Goal: Check status: Check status

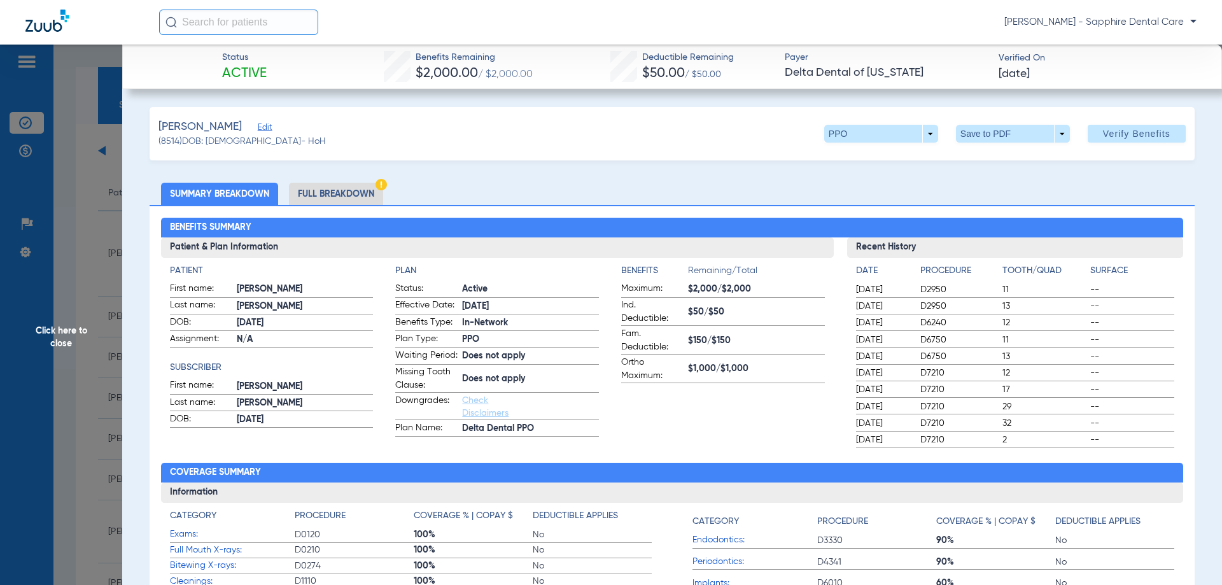
drag, startPoint x: 0, startPoint y: 0, endPoint x: 163, endPoint y: 128, distance: 207.1
click at [116, 90] on span "Click here to close" at bounding box center [61, 337] width 122 height 585
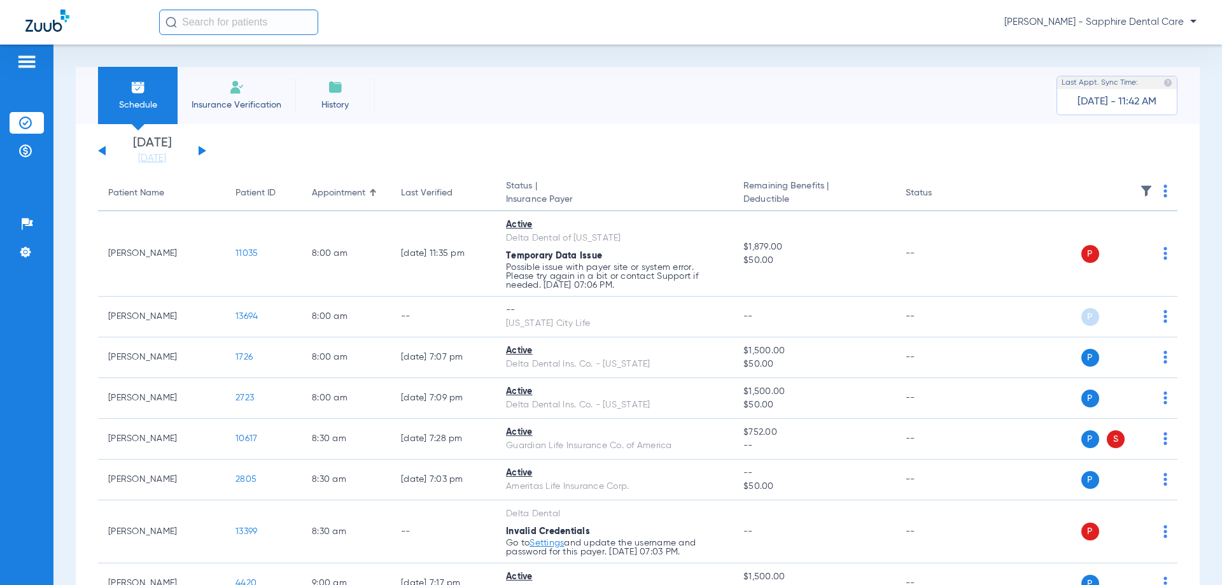
click at [104, 150] on button at bounding box center [102, 151] width 8 height 10
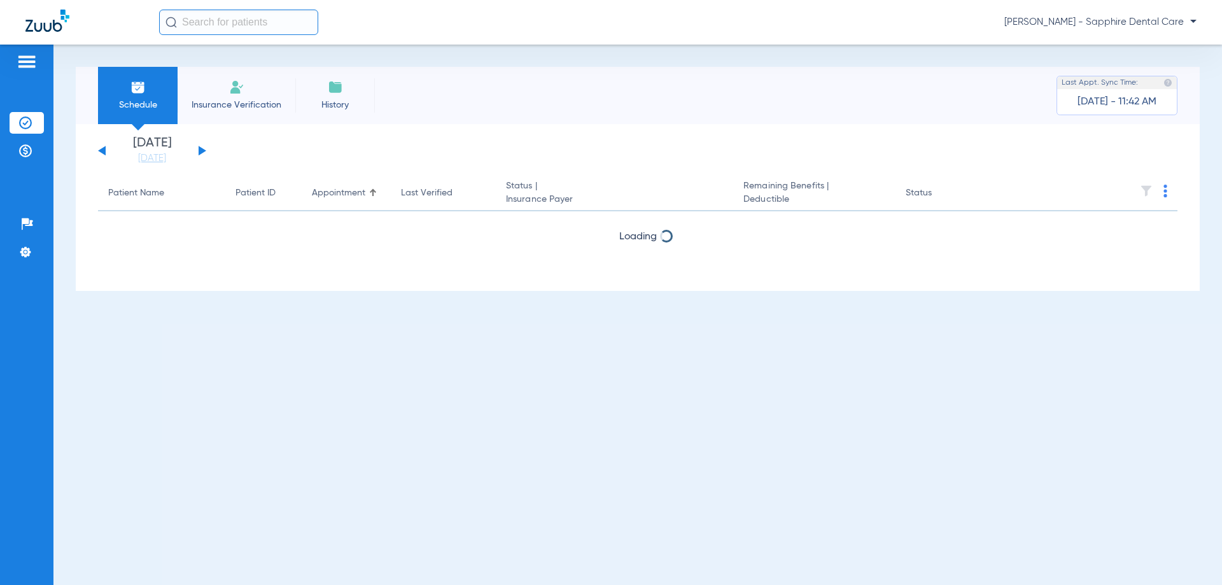
click at [104, 150] on button at bounding box center [102, 151] width 8 height 10
click at [199, 148] on button at bounding box center [203, 151] width 8 height 10
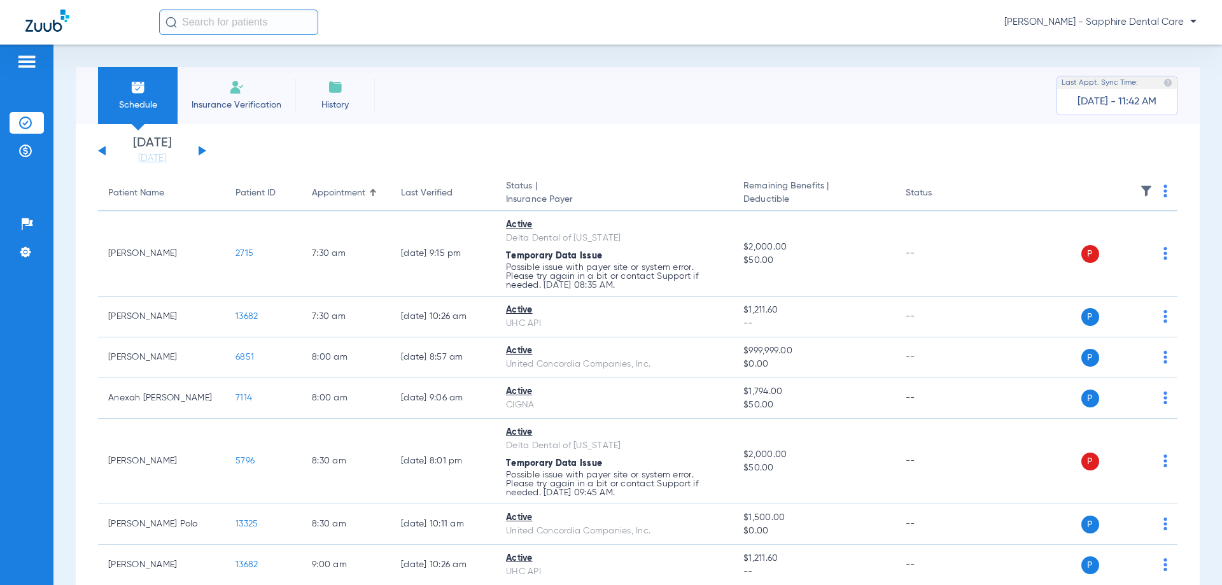
click at [105, 148] on button at bounding box center [102, 151] width 8 height 10
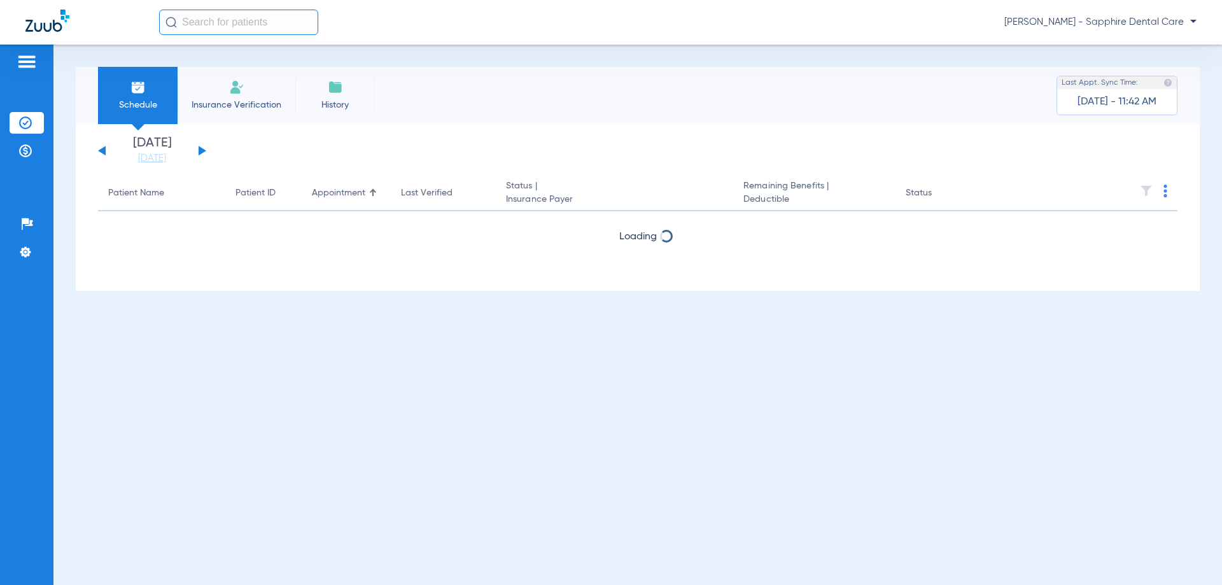
click at [205, 148] on div "[DATE] [DATE] [DATE] [DATE] [DATE] [DATE] [DATE] [DATE] [DATE] [DATE] [DATE] [D…" at bounding box center [152, 151] width 108 height 28
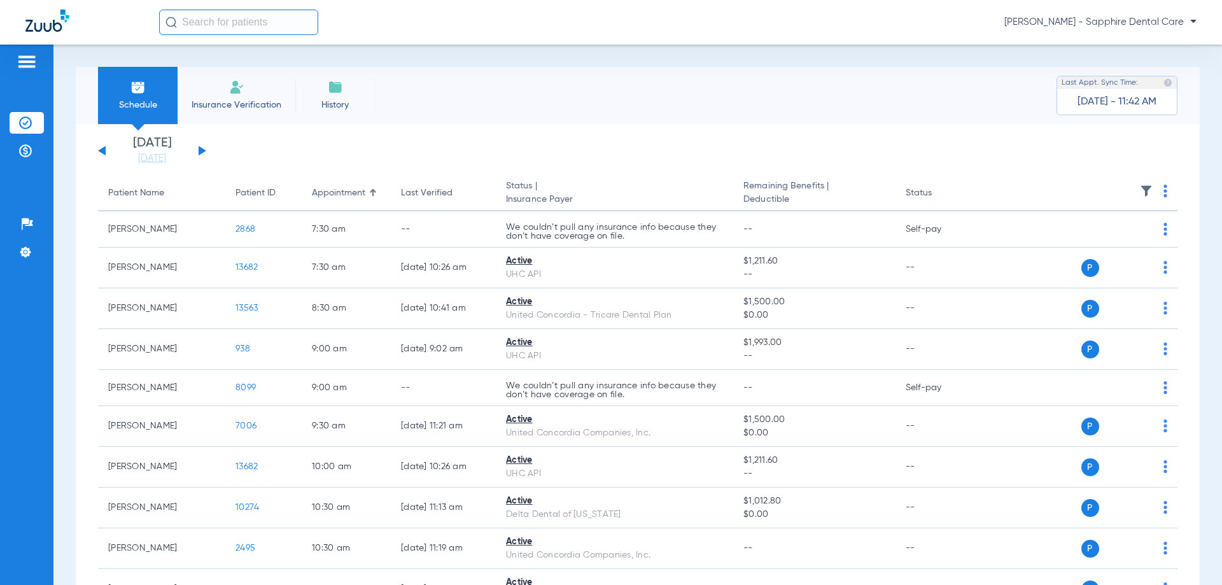
click at [204, 148] on div "[DATE] [DATE] [DATE] [DATE] [DATE] [DATE] [DATE] [DATE] [DATE] [DATE] [DATE] [D…" at bounding box center [152, 151] width 108 height 28
click at [201, 154] on div "[DATE] [DATE] [DATE] [DATE] [DATE] [DATE] [DATE] [DATE] [DATE] [DATE] [DATE] [D…" at bounding box center [152, 151] width 108 height 28
click at [202, 153] on button at bounding box center [203, 151] width 8 height 10
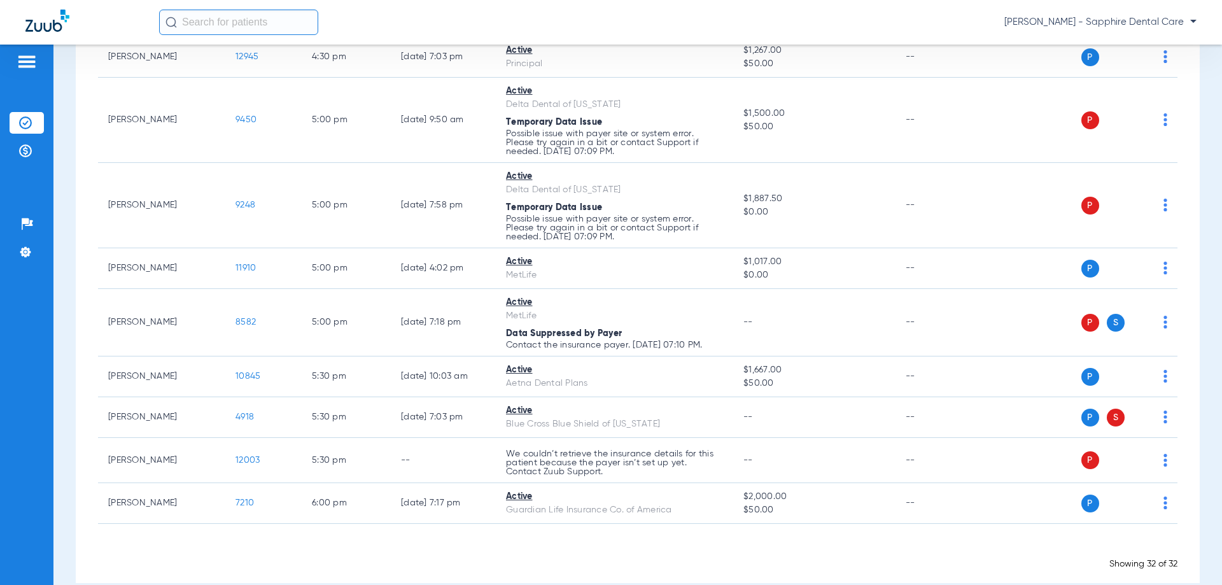
scroll to position [1230, 0]
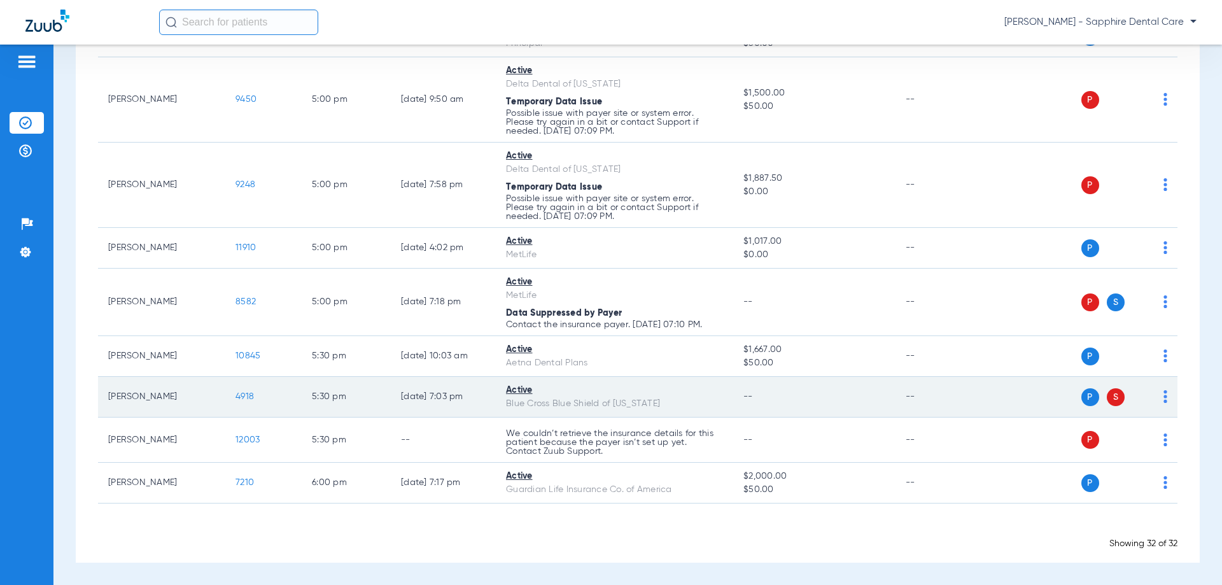
click at [242, 395] on span "4918" at bounding box center [244, 396] width 18 height 9
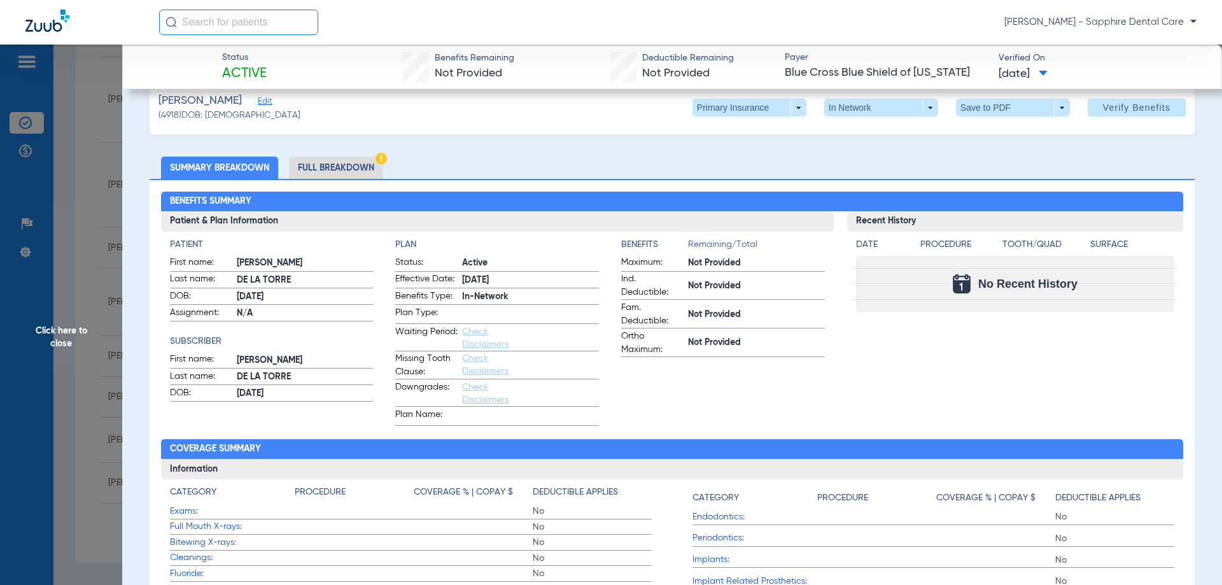
scroll to position [0, 0]
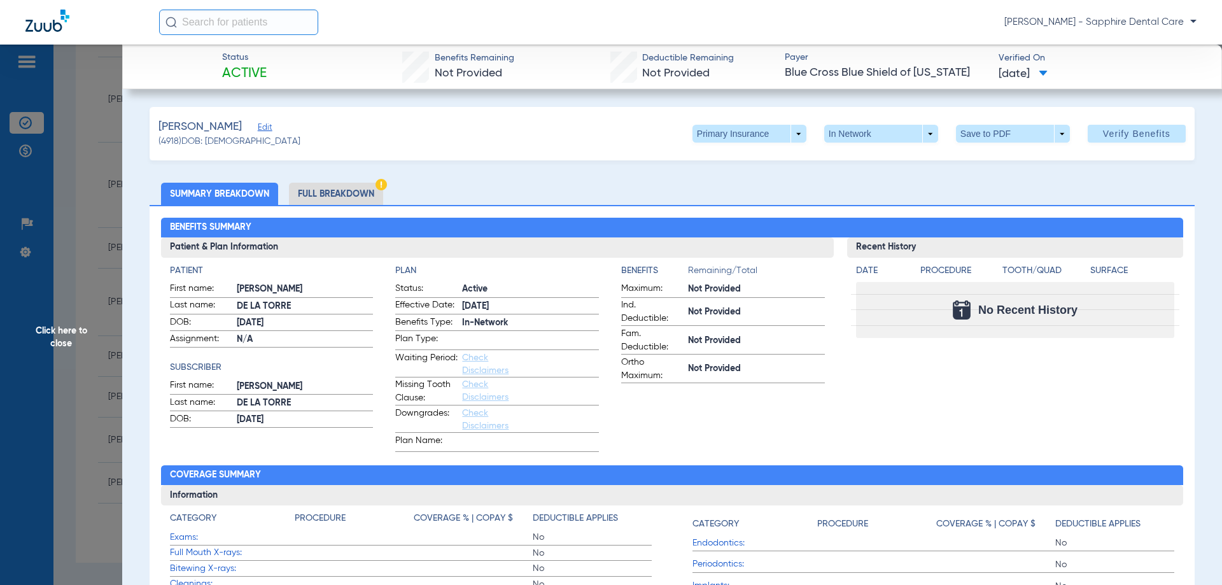
click at [335, 200] on li "Full Breakdown" at bounding box center [336, 194] width 94 height 22
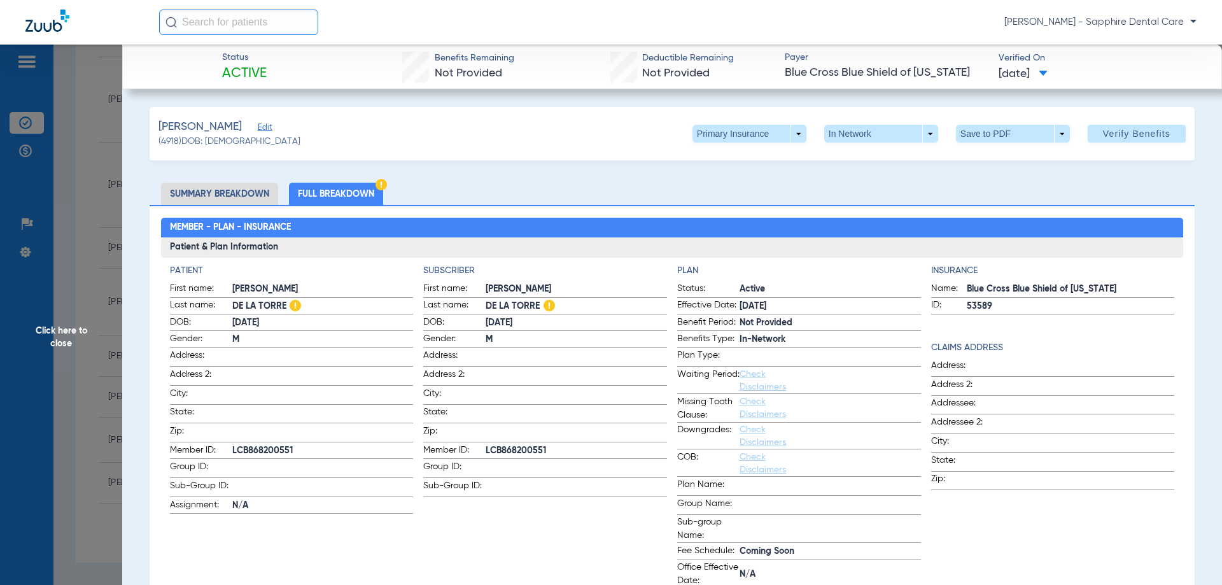
click at [242, 197] on li "Summary Breakdown" at bounding box center [219, 194] width 117 height 22
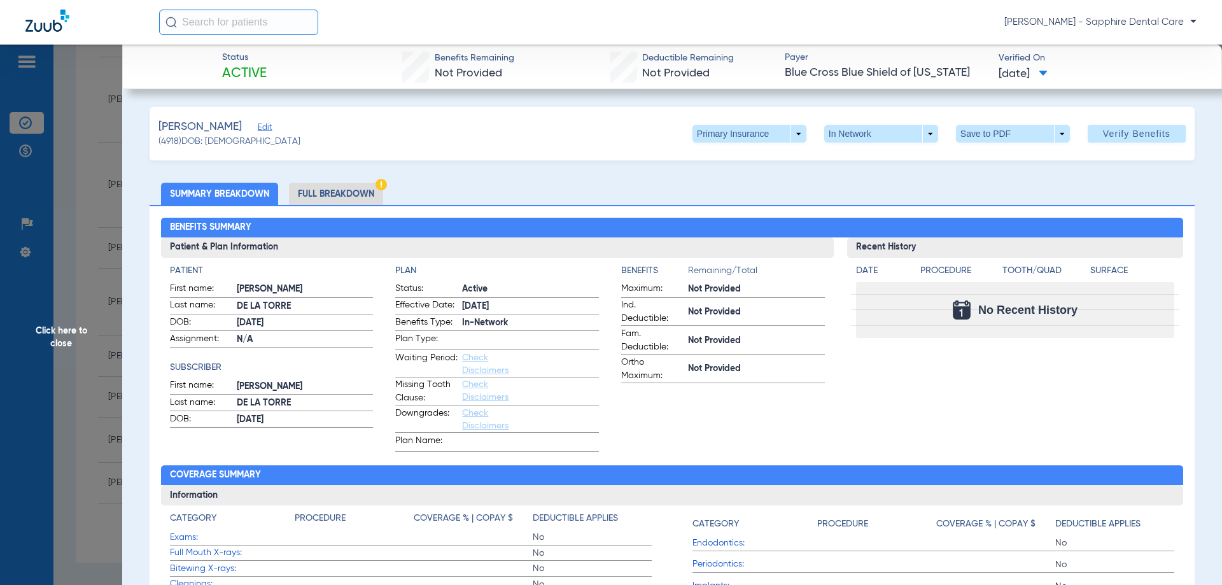
click at [116, 99] on span "Click here to close" at bounding box center [61, 337] width 122 height 585
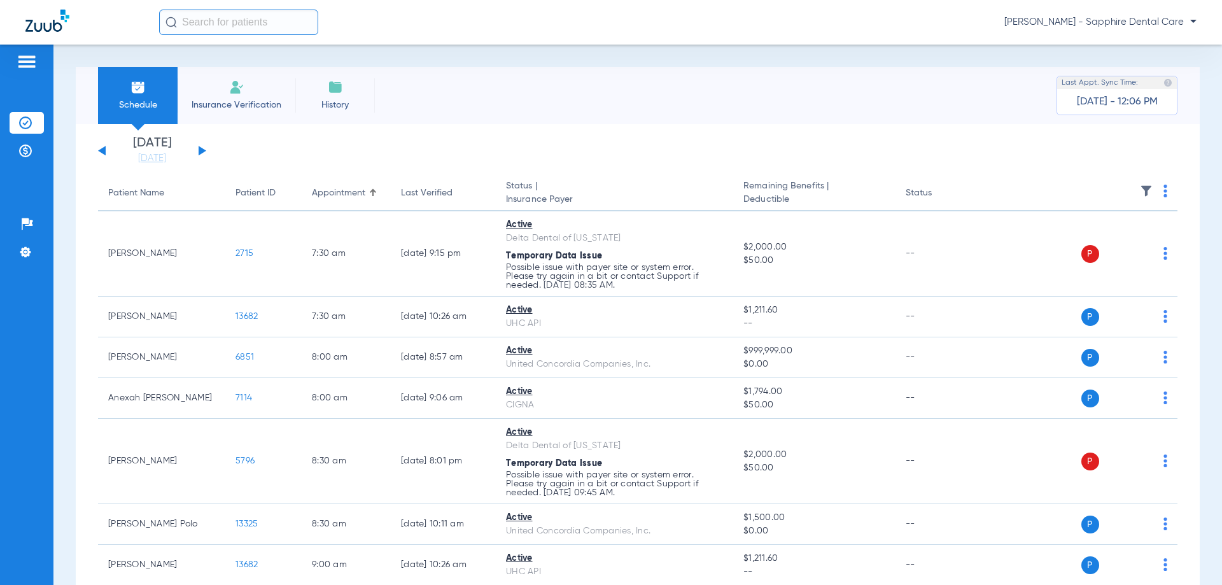
click at [1139, 389] on div "P S" at bounding box center [1115, 398] width 69 height 18
